Goal: Find specific page/section: Find specific page/section

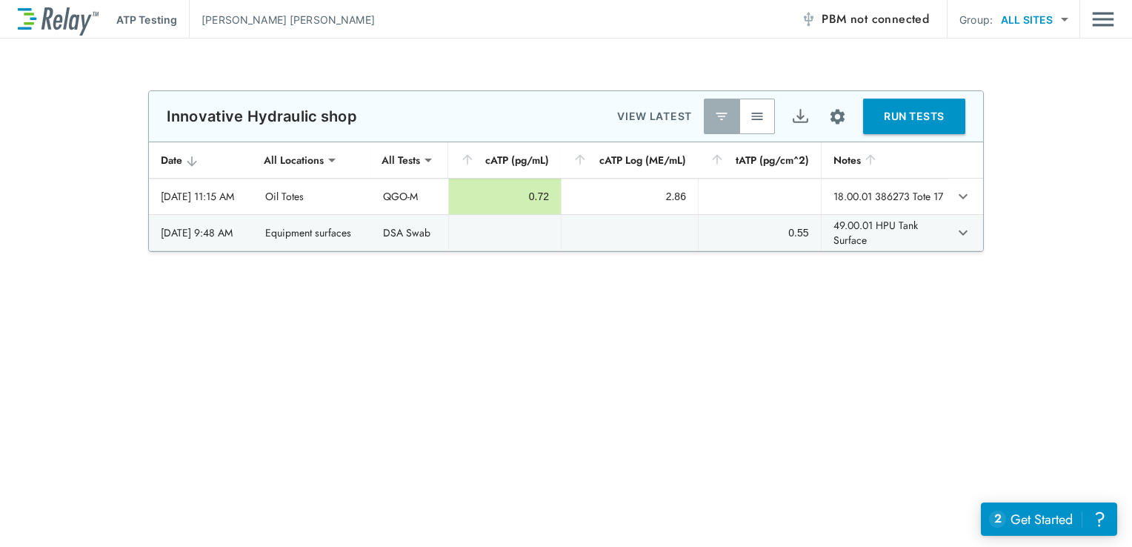
click at [1065, 18] on body "**********" at bounding box center [566, 273] width 1132 height 547
click at [1106, 73] on div at bounding box center [566, 273] width 1132 height 547
click at [1107, 21] on img "Main menu" at bounding box center [1103, 19] width 22 height 28
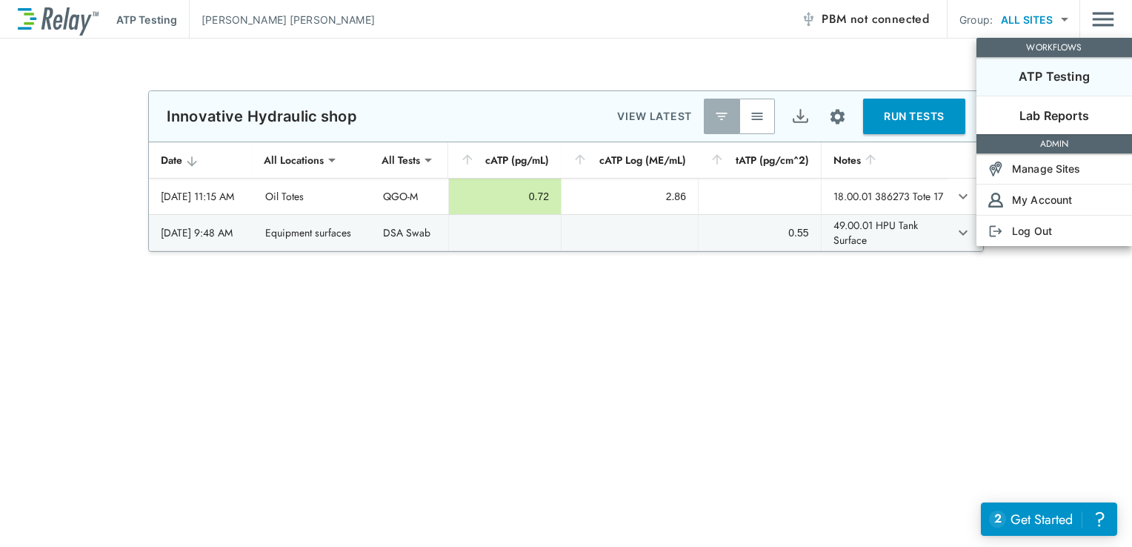
click at [1080, 77] on p "ATP Testing" at bounding box center [1054, 76] width 71 height 18
click at [909, 58] on div at bounding box center [566, 273] width 1132 height 547
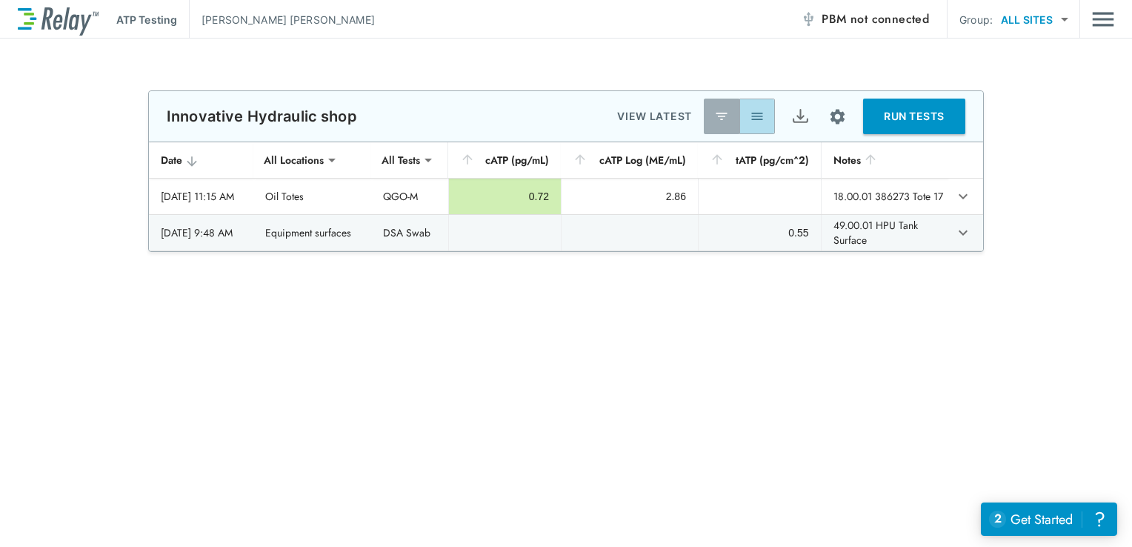
click at [763, 117] on img "button" at bounding box center [757, 116] width 15 height 15
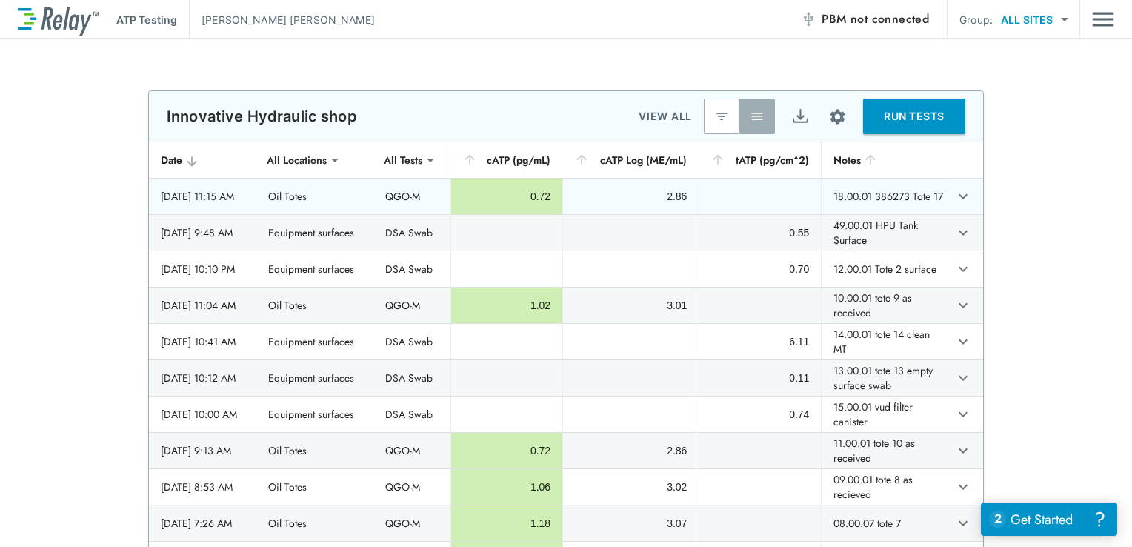
click at [852, 197] on td "18.00.01 386273 Tote 17" at bounding box center [884, 197] width 127 height 36
